Goal: Task Accomplishment & Management: Use online tool/utility

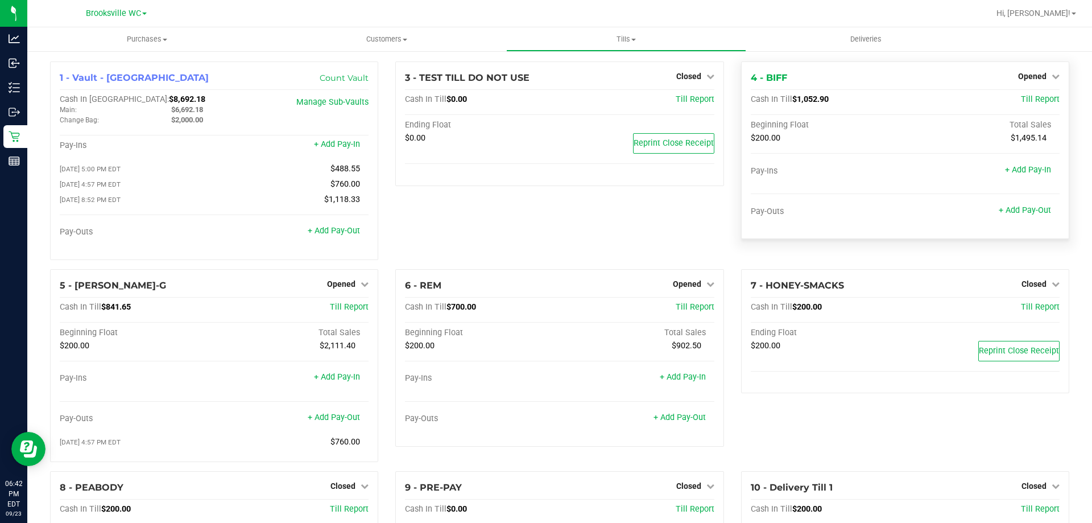
click at [1018, 71] on div "Opened" at bounding box center [1039, 76] width 42 height 14
click at [1030, 79] on span "Opened" at bounding box center [1032, 76] width 28 height 9
click at [1027, 104] on link "Close Till" at bounding box center [1033, 100] width 31 height 9
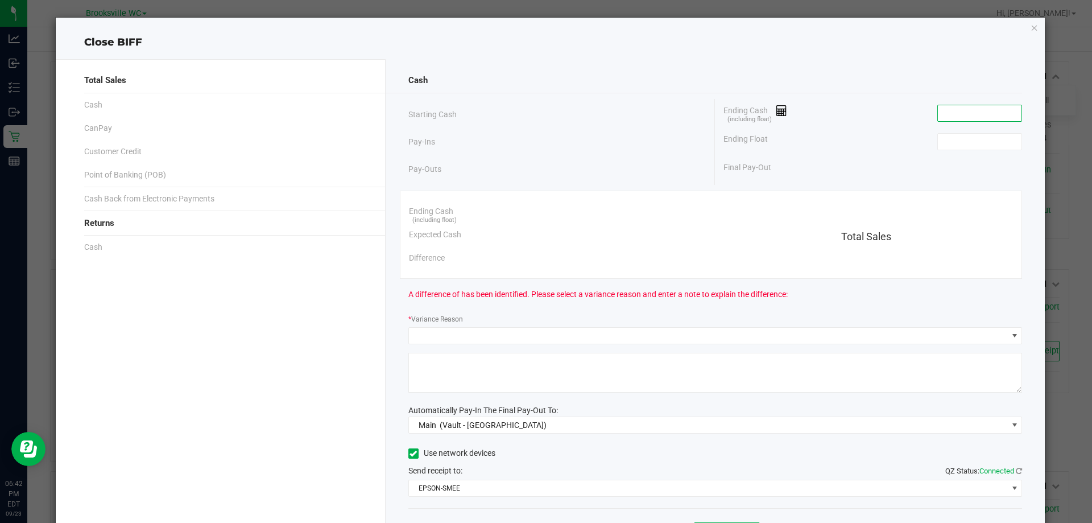
click at [977, 109] on input at bounding box center [980, 113] width 84 height 16
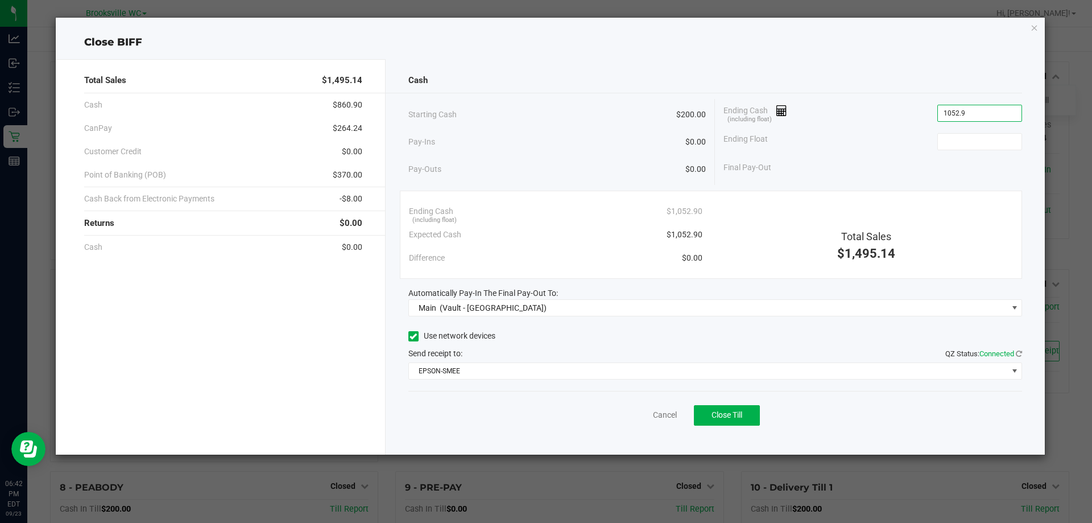
type input "$1,052.90"
type input "$200.00"
click at [915, 175] on div "Final Pay-Out $852.90" at bounding box center [873, 167] width 299 height 23
click at [737, 414] on span "Close Till" at bounding box center [727, 414] width 31 height 9
click at [630, 415] on link "Dismiss" at bounding box center [639, 415] width 27 height 12
